Goal: Task Accomplishment & Management: Use online tool/utility

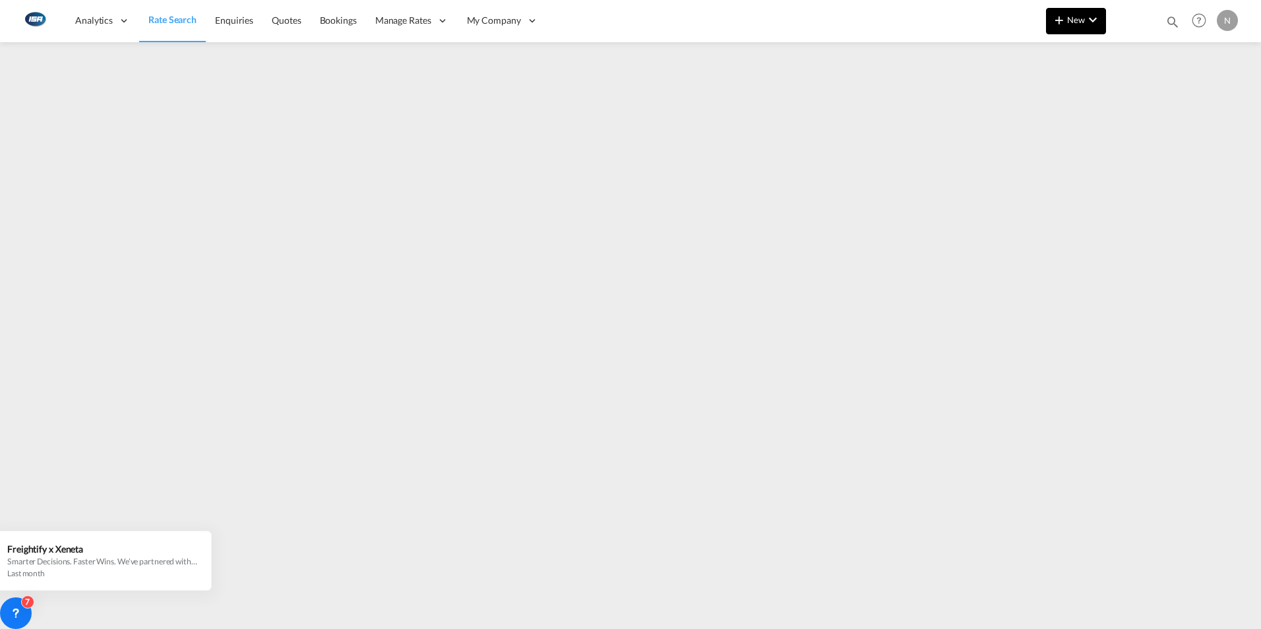
click at [1094, 9] on button "New" at bounding box center [1076, 21] width 60 height 26
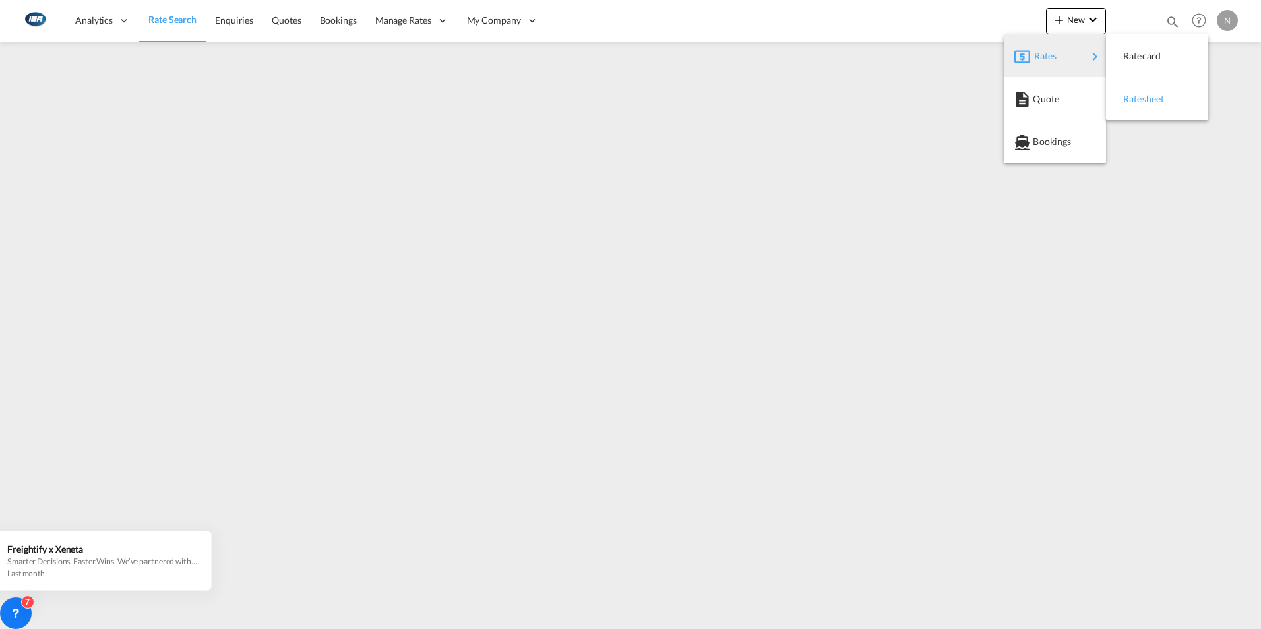
click at [1138, 98] on span "Ratesheet" at bounding box center [1130, 99] width 15 height 26
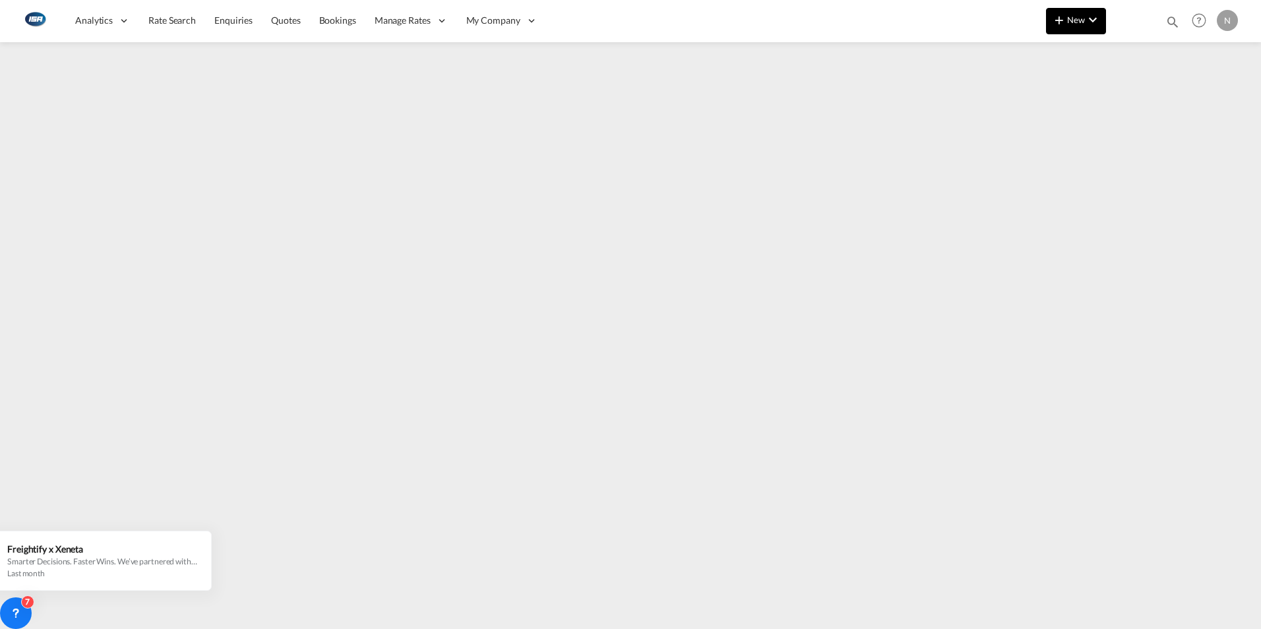
click at [1096, 17] on md-icon "icon-chevron-down" at bounding box center [1093, 20] width 16 height 16
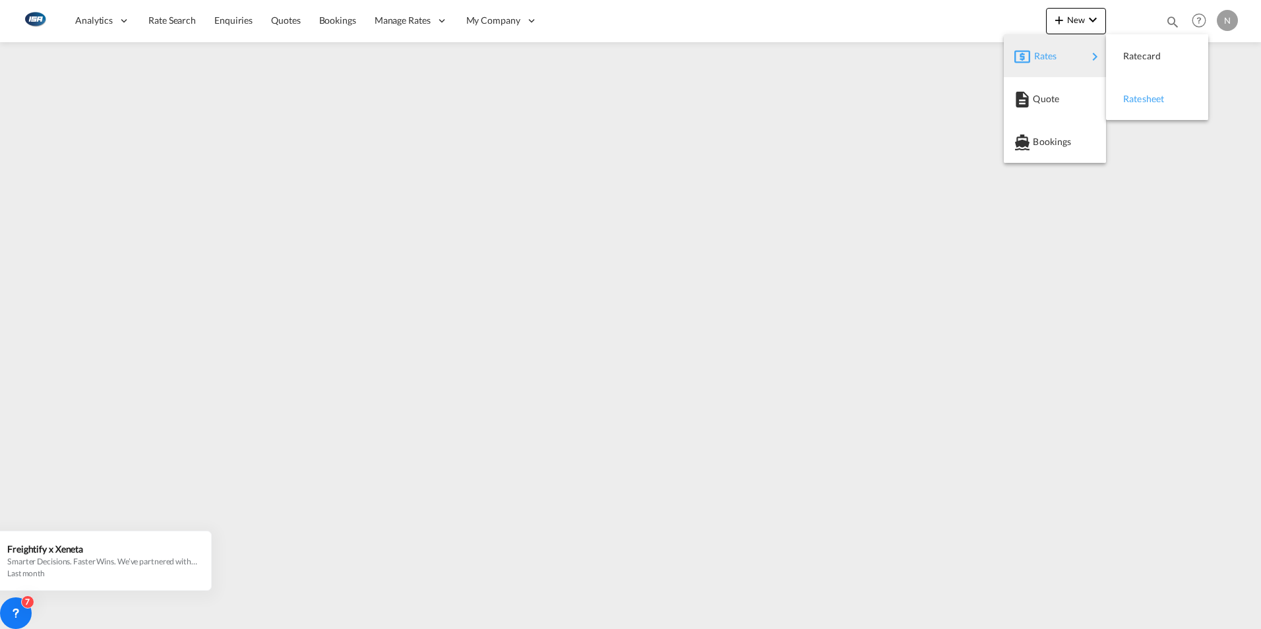
click at [1170, 104] on div "Ratesheet" at bounding box center [1147, 98] width 49 height 33
